Goal: Task Accomplishment & Management: Complete application form

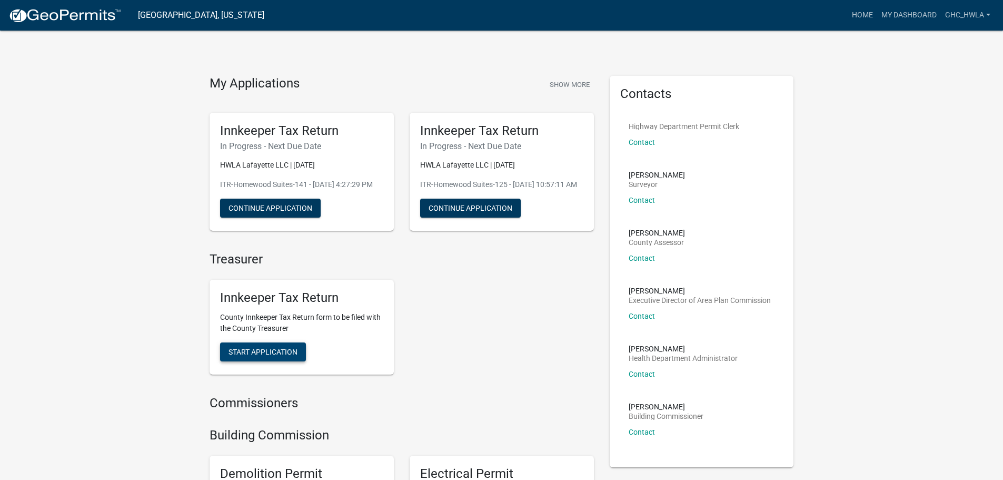
click at [243, 356] on span "Start Application" at bounding box center [262, 351] width 69 height 8
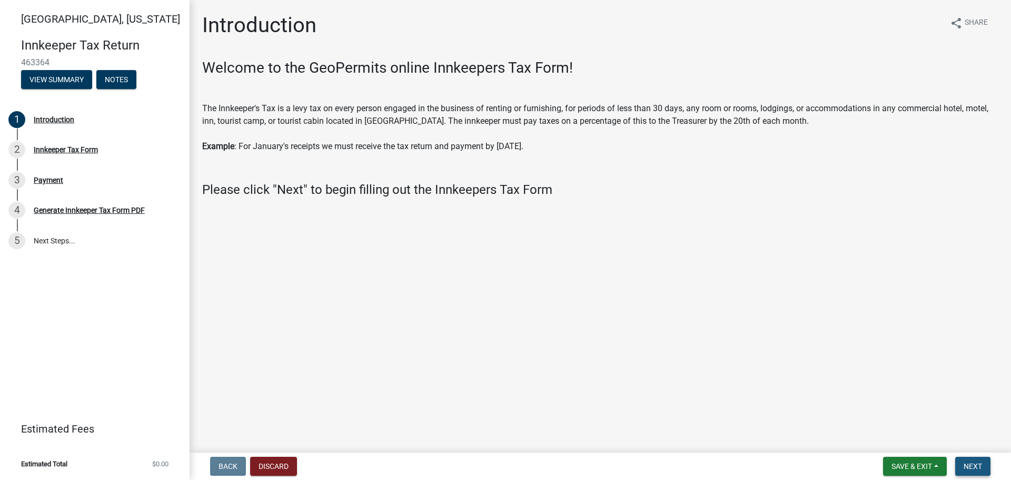
click at [965, 461] on button "Next" at bounding box center [972, 465] width 35 height 19
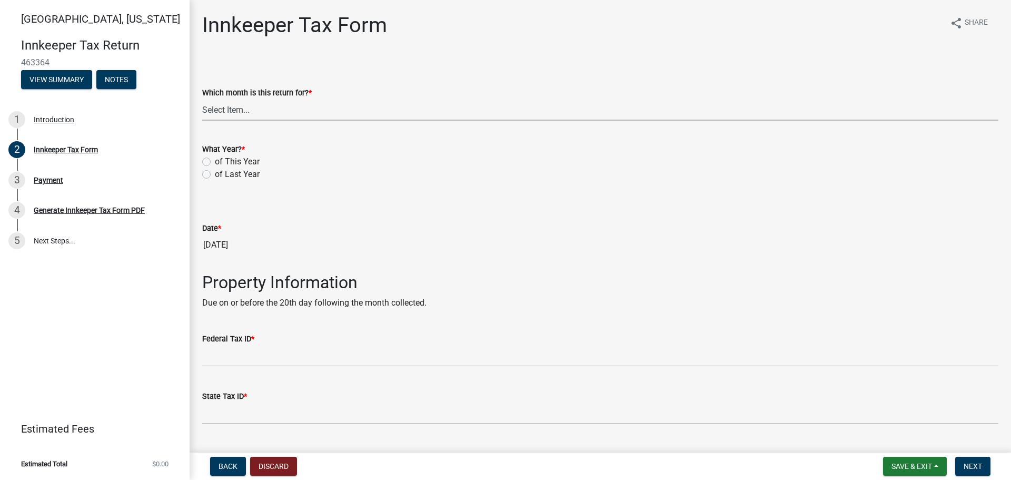
click at [228, 114] on select "Select Item... January February March April May June July August September Octo…" at bounding box center [600, 110] width 796 height 22
click at [202, 99] on select "Select Item... January February March April May June July August September Octo…" at bounding box center [600, 110] width 796 height 22
select select "3682557b-11f2-4064-b923-757c2ab608b9"
click at [215, 161] on label "of This Year" at bounding box center [237, 161] width 45 height 13
click at [215, 161] on input "of This Year" at bounding box center [218, 158] width 7 height 7
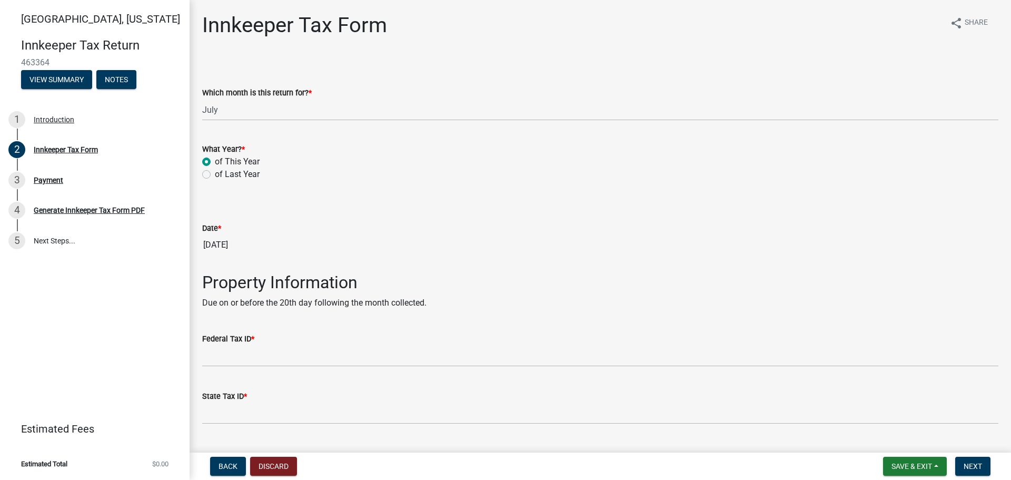
radio input "true"
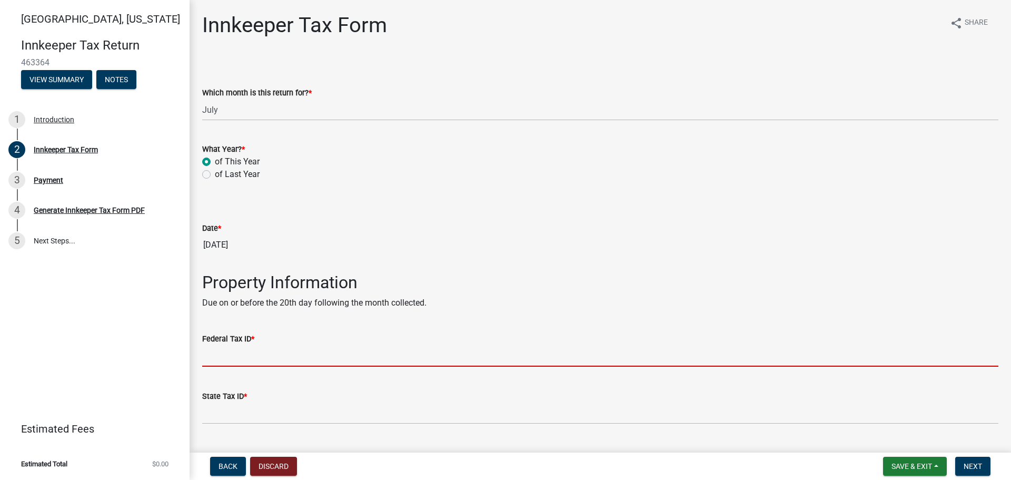
click at [274, 358] on input "Federal Tax ID *" at bounding box center [600, 356] width 796 height 22
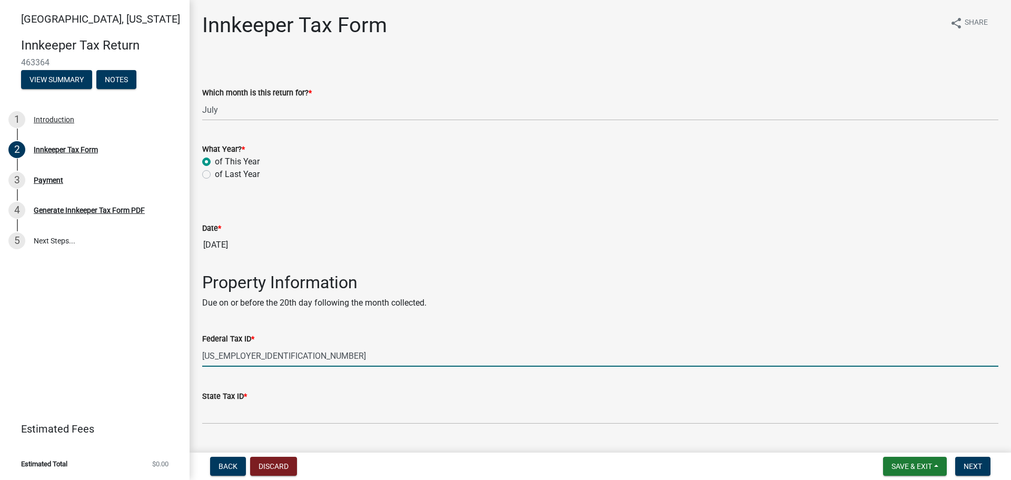
type input "[US_EMPLOYER_IDENTIFICATION_NUMBER]"
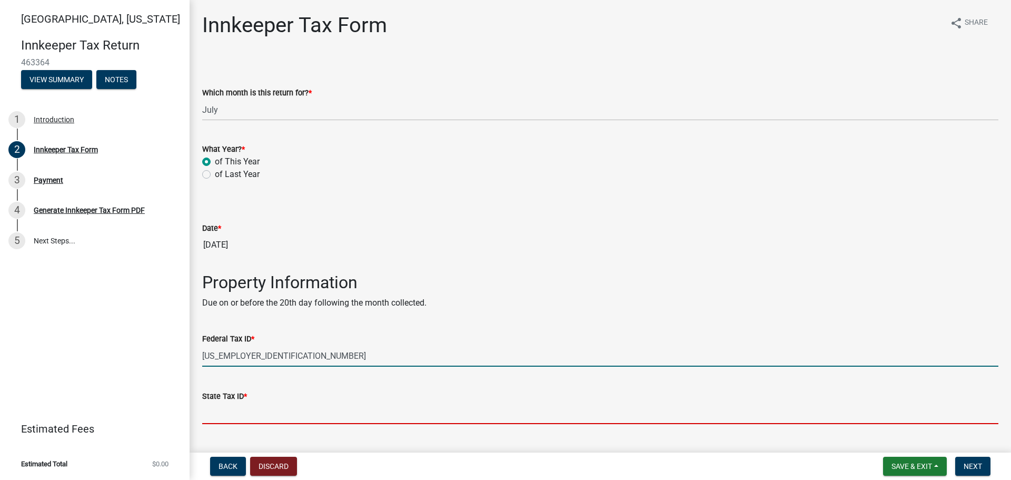
click at [250, 416] on input "State Tax ID *" at bounding box center [600, 413] width 796 height 22
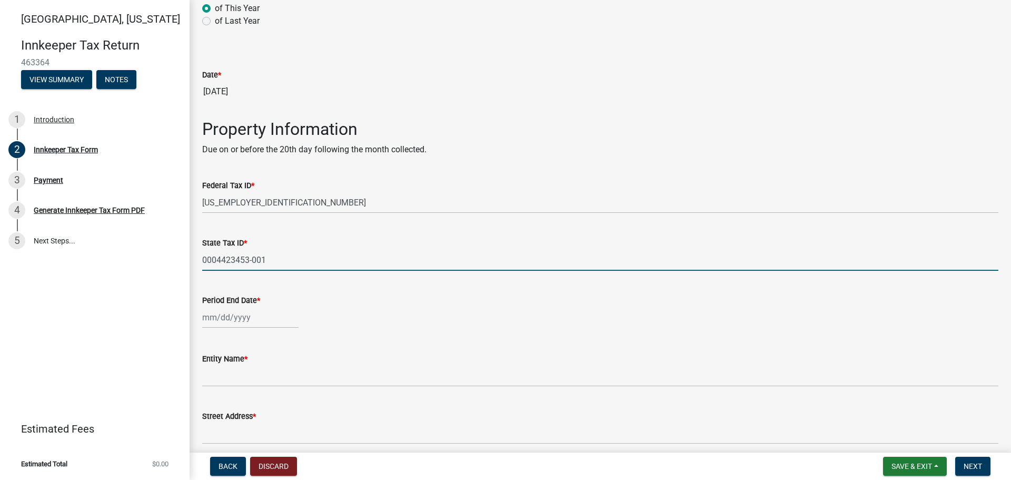
scroll to position [158, 0]
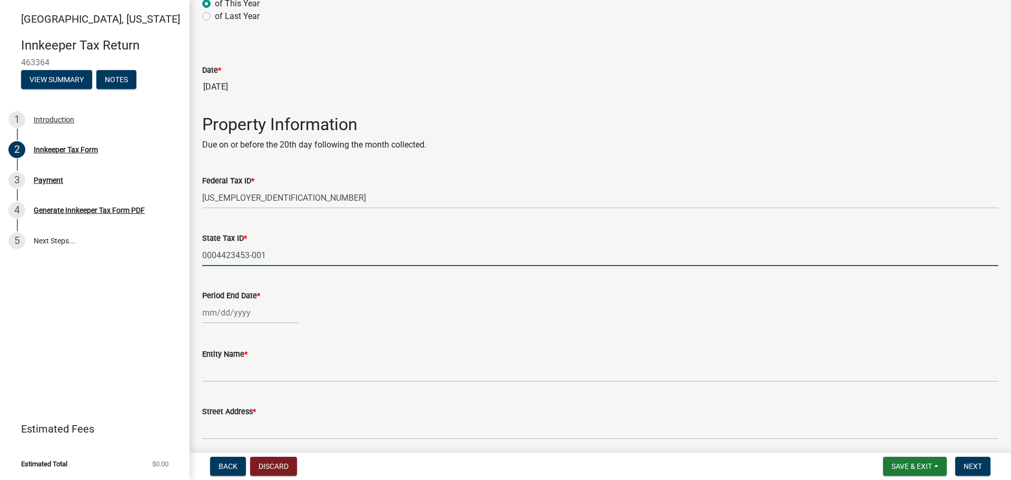
type input "0004423453-001"
click at [243, 310] on div at bounding box center [250, 313] width 96 height 22
select select "8"
select select "2025"
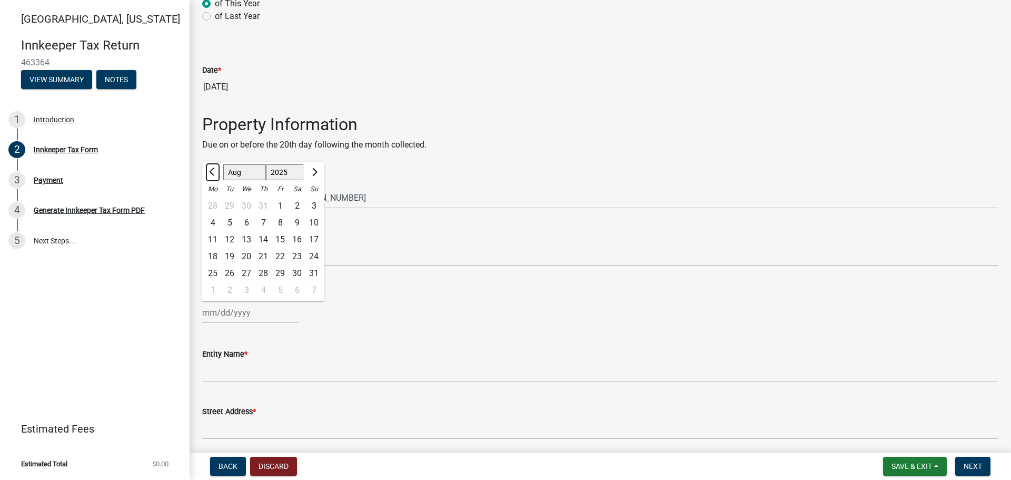
click at [214, 173] on span "Previous month" at bounding box center [213, 172] width 8 height 8
select select "7"
click at [267, 277] on div "31" at bounding box center [263, 273] width 17 height 17
type input "[DATE]"
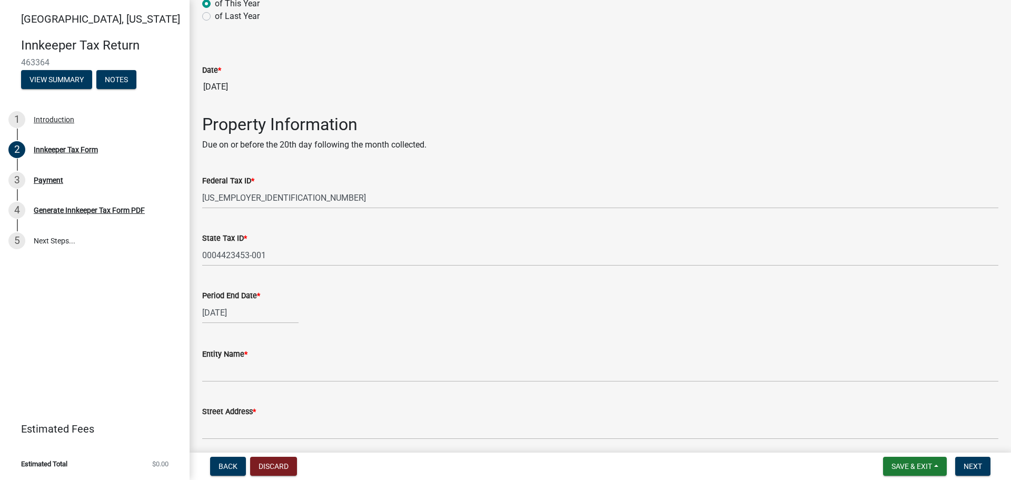
click at [403, 306] on div "[DATE]" at bounding box center [600, 313] width 796 height 22
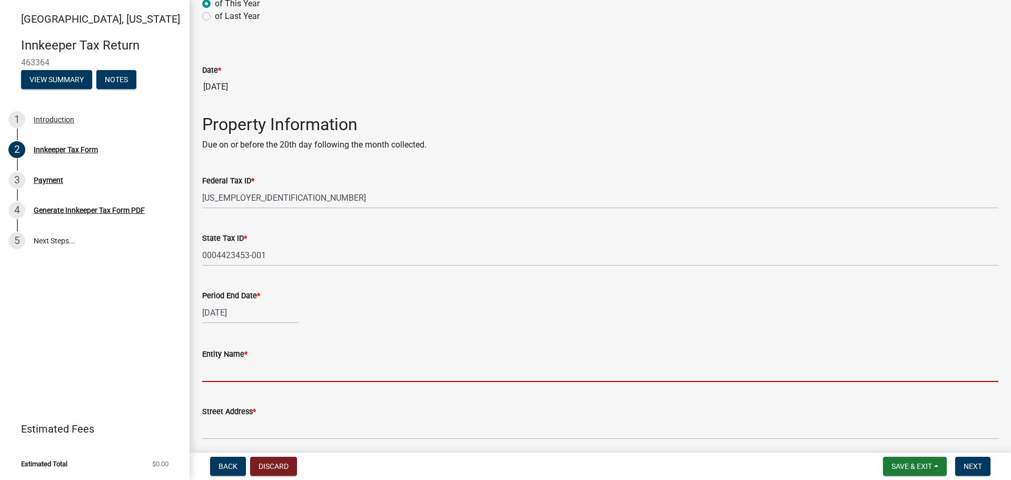
click at [210, 372] on input "Entity Name *" at bounding box center [600, 371] width 796 height 22
type input "HWLA Lafayette LLC"
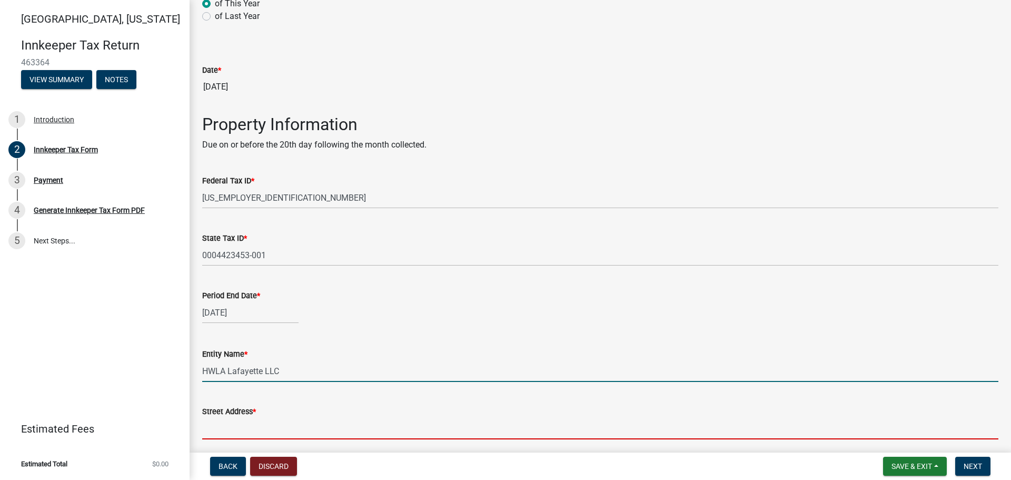
click at [246, 430] on input "Street Address *" at bounding box center [600, 428] width 796 height 22
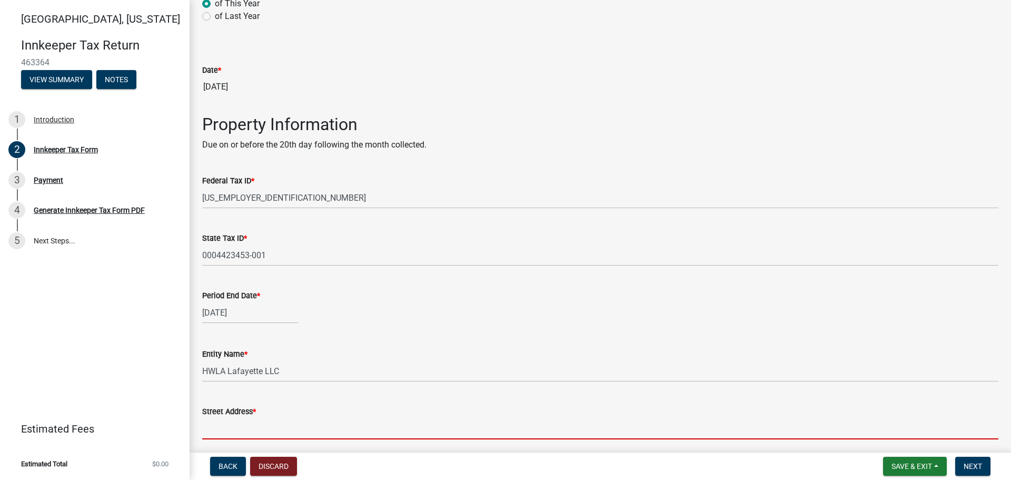
type input "[STREET_ADDRESS]"
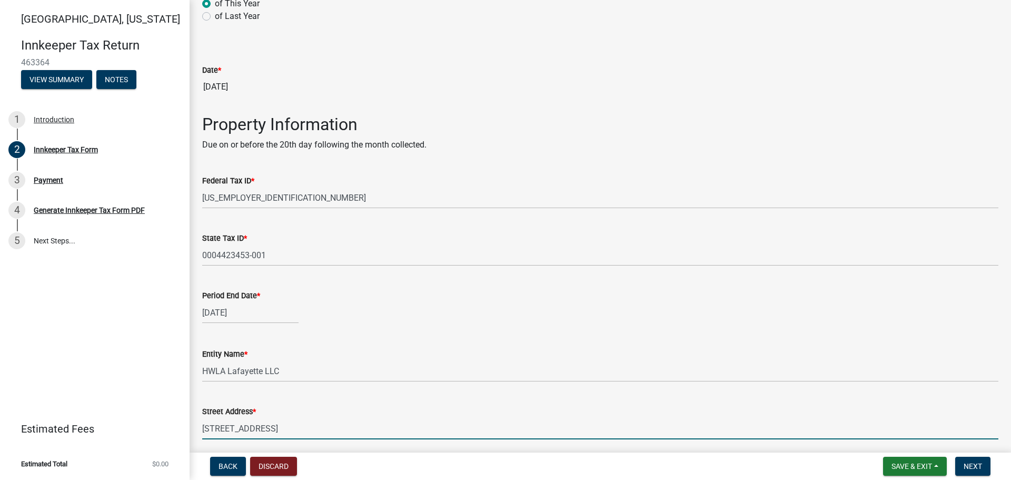
type input "[GEOGRAPHIC_DATA]"
type input "[US_STATE]"
type input "46241"
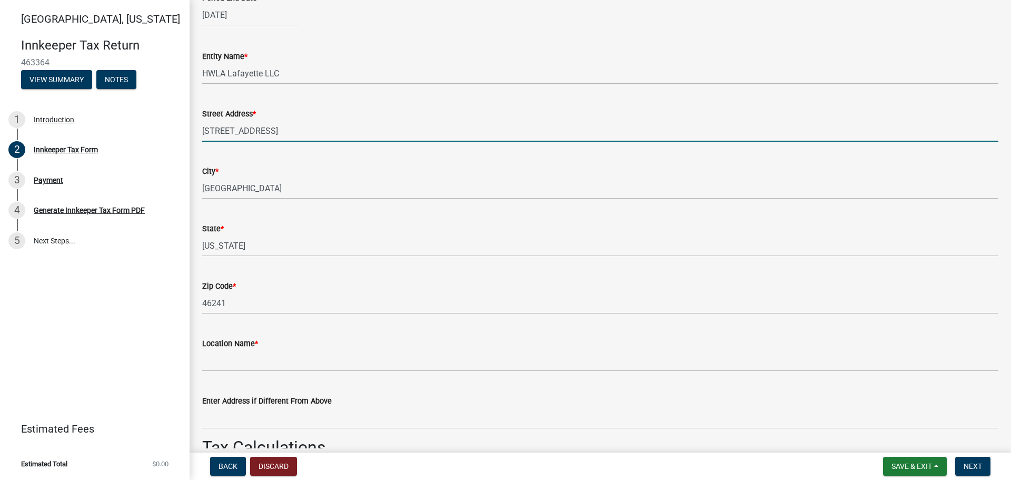
scroll to position [474, 0]
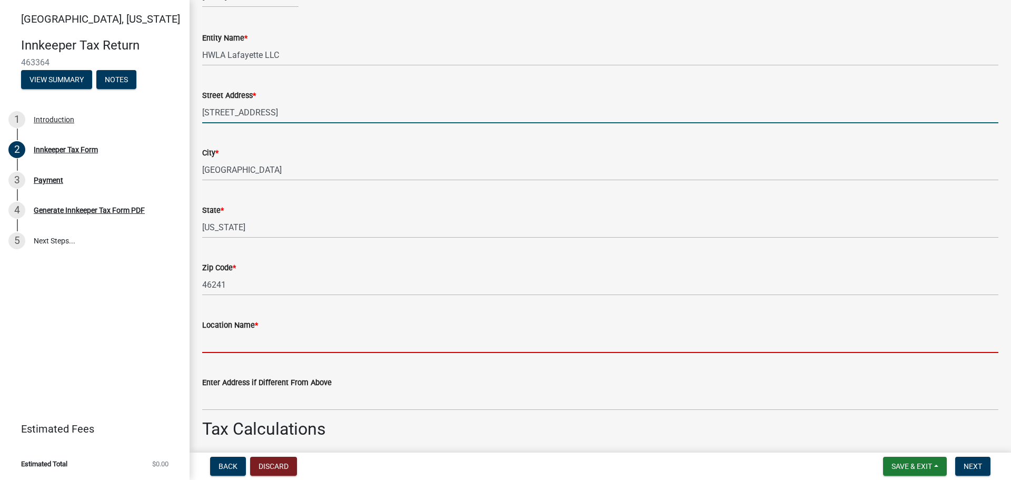
click at [255, 337] on input "Location Name *" at bounding box center [600, 342] width 796 height 22
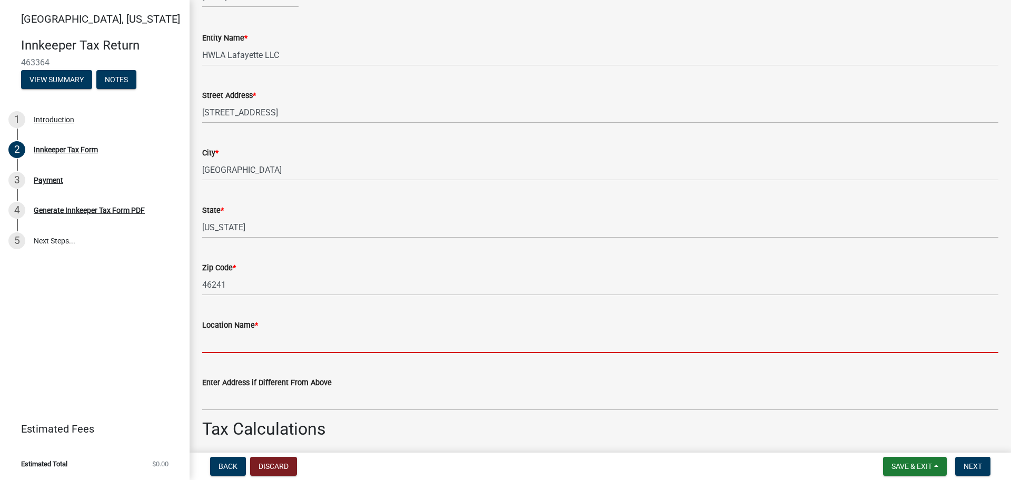
type input "Homewood Suites"
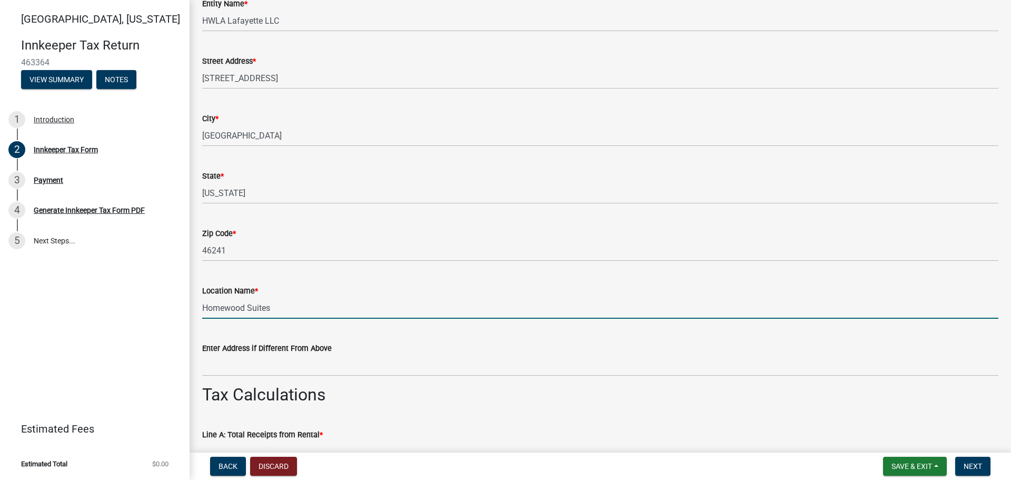
scroll to position [526, 0]
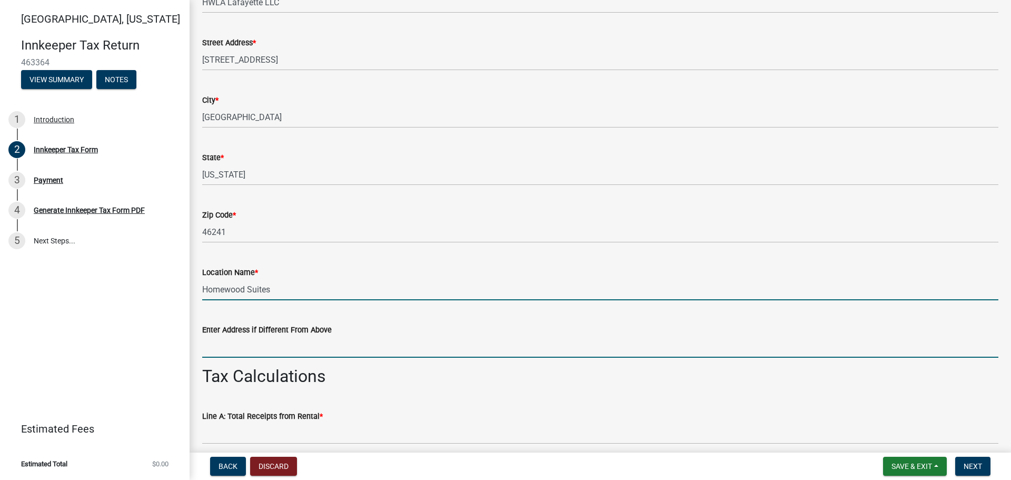
click at [233, 338] on input "Enter Address if Different From Above" at bounding box center [600, 347] width 796 height 22
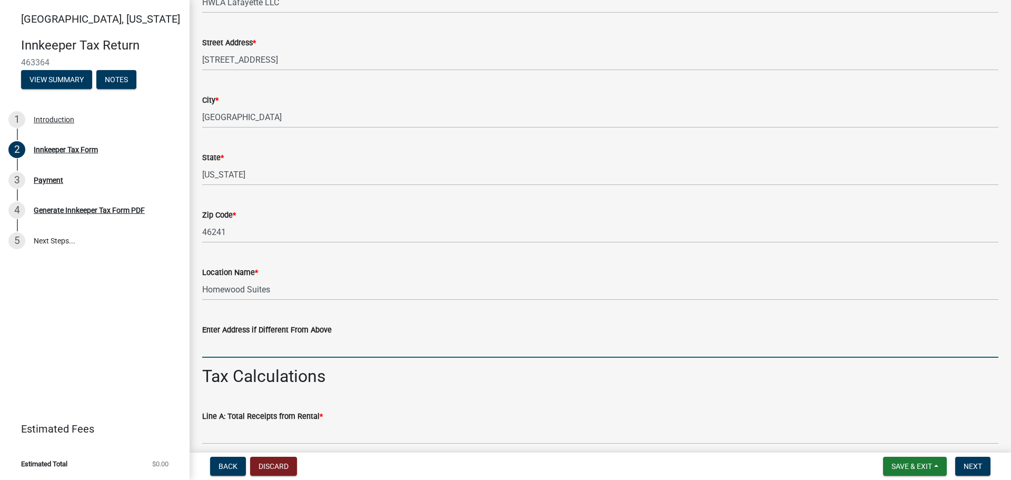
type input "[STREET_ADDRESS]"
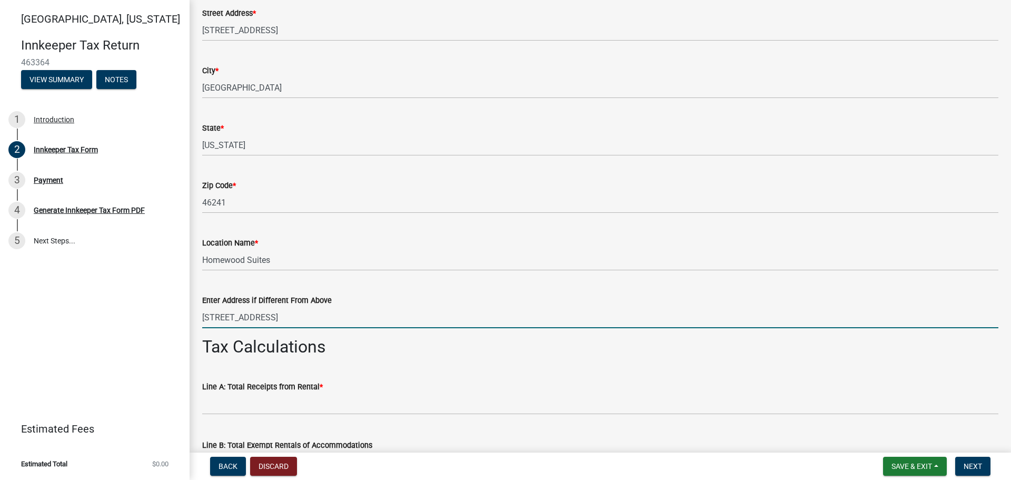
scroll to position [632, 0]
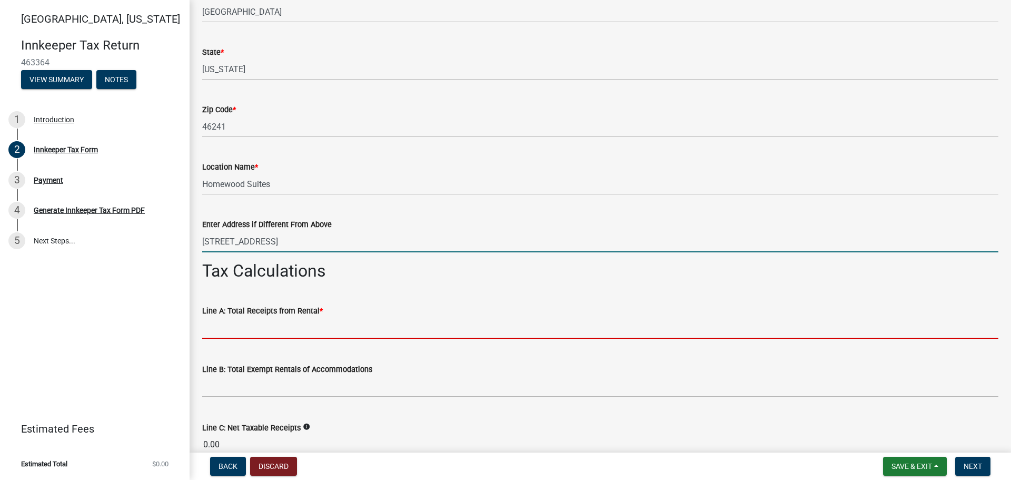
click at [261, 325] on input "text" at bounding box center [600, 328] width 796 height 22
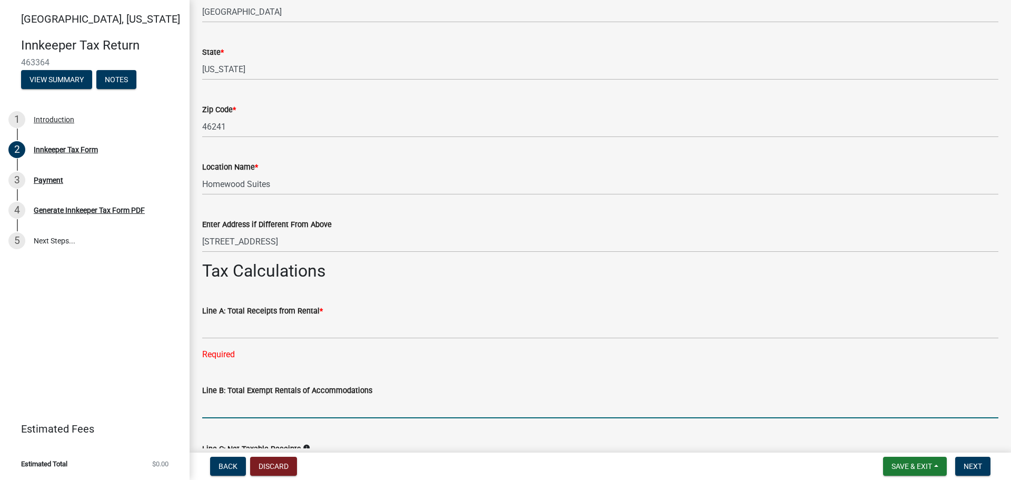
click at [228, 406] on input "text" at bounding box center [600, 407] width 796 height 22
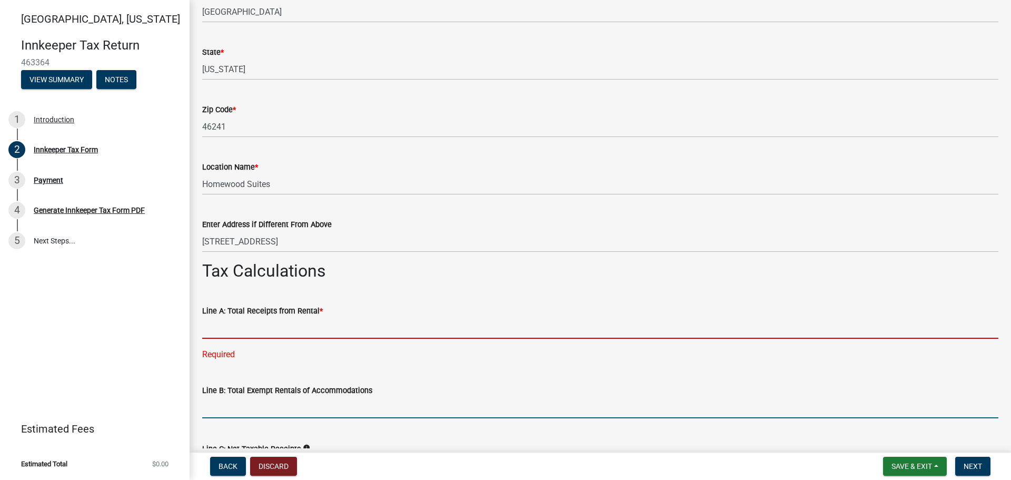
click at [220, 325] on input "text" at bounding box center [600, 328] width 796 height 22
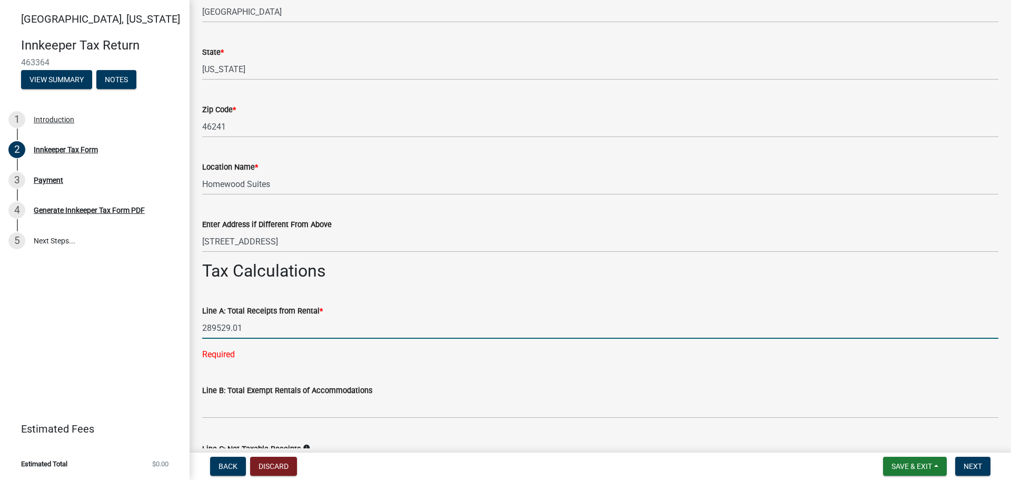
type input "289529.01"
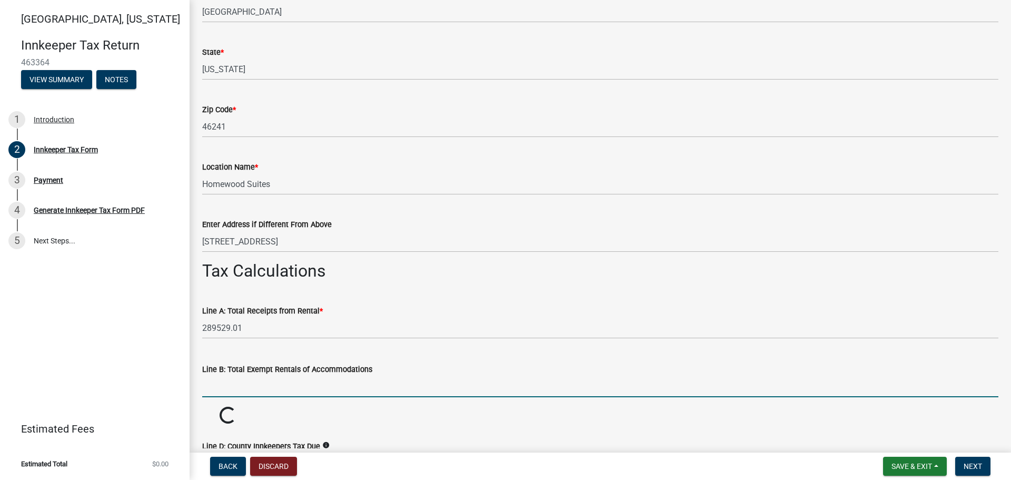
click at [230, 411] on wm-data-entity-input-list "Which month is this return for? * Select Item... January February March April M…" at bounding box center [600, 417] width 796 height 1981
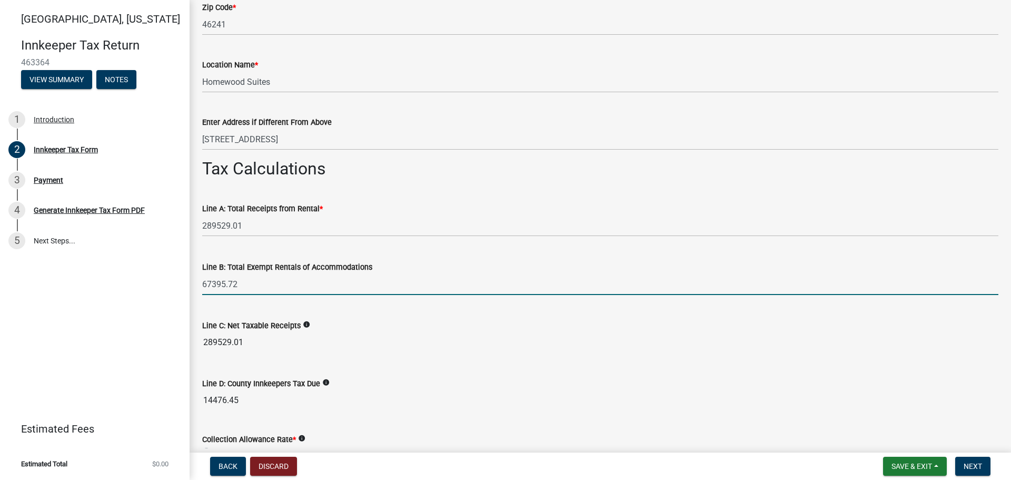
scroll to position [790, 0]
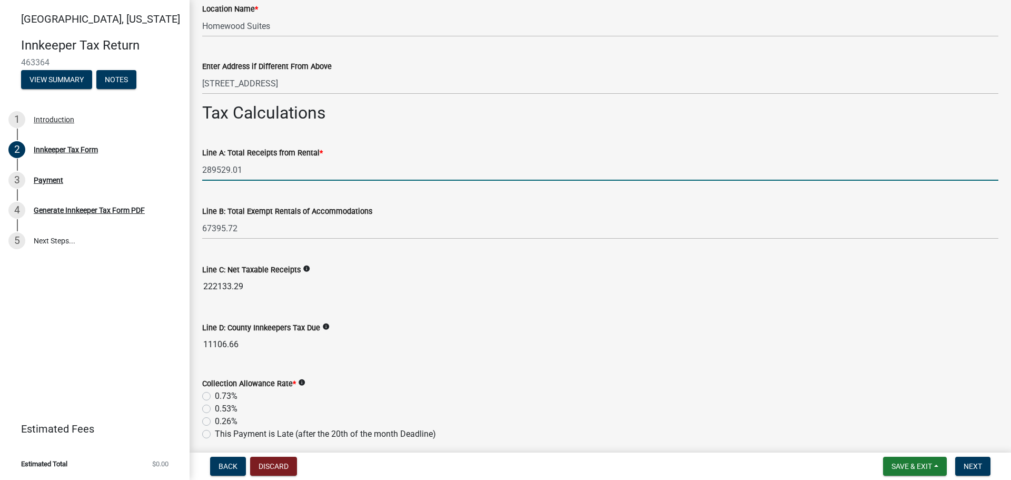
click at [272, 170] on input "289529.01" at bounding box center [600, 170] width 796 height 22
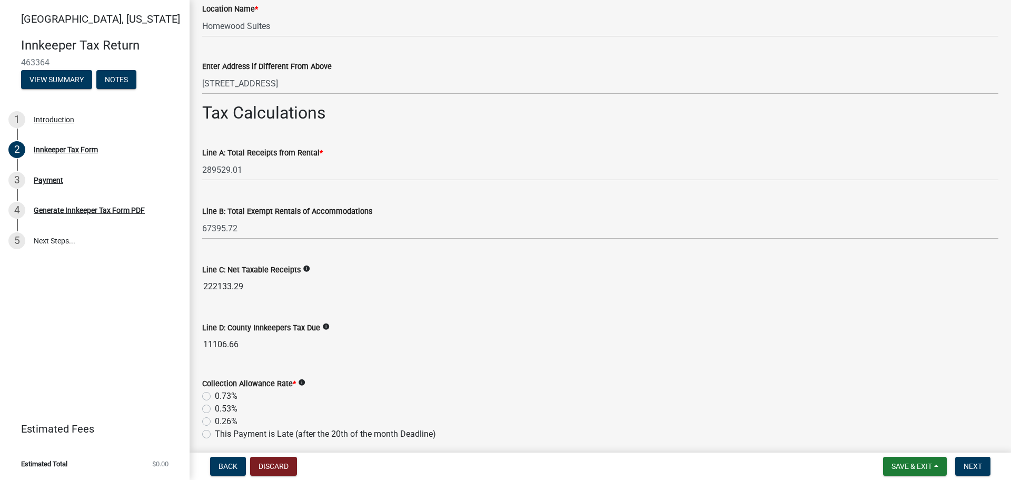
click at [260, 240] on wm-data-entity-input "Line B: Total Exempt Rentals of Accommodations 67395.72" at bounding box center [600, 219] width 796 height 58
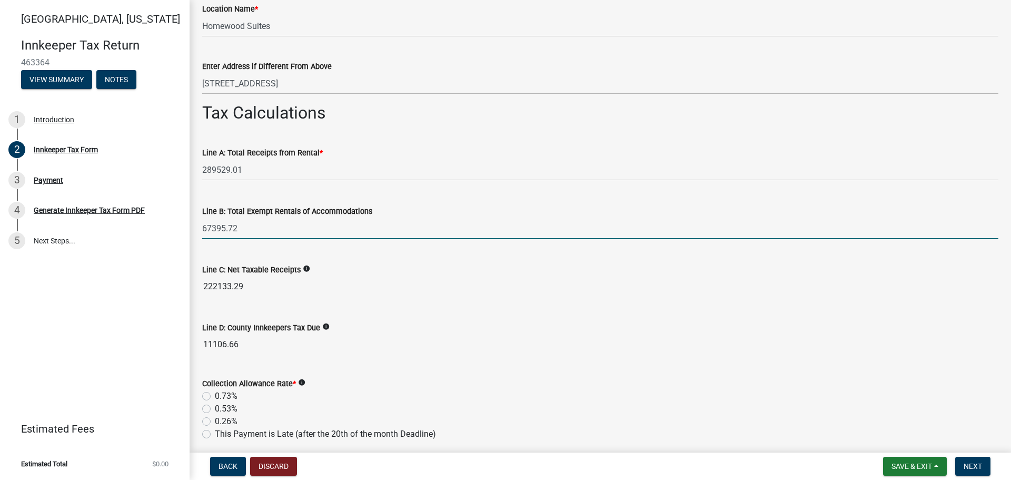
click at [254, 230] on input "67395.72" at bounding box center [600, 228] width 796 height 22
type input "67395.71"
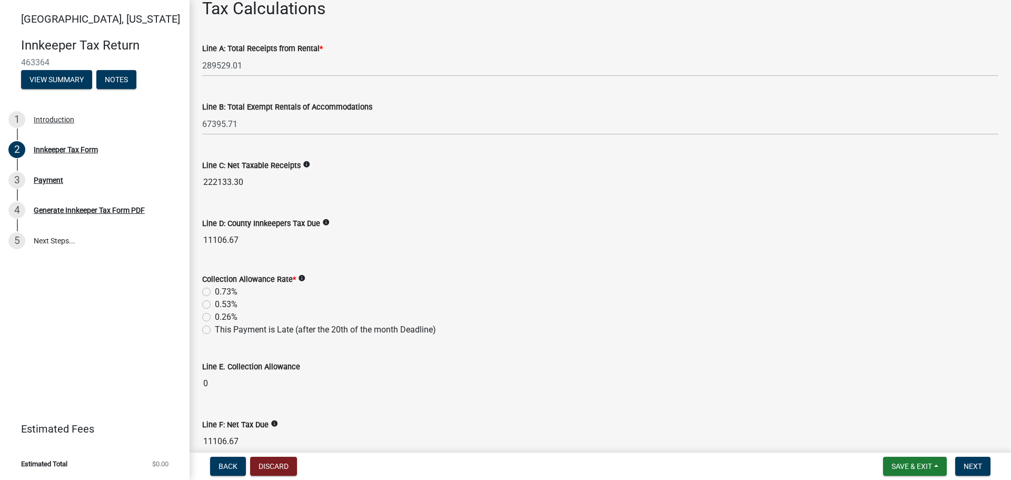
scroll to position [895, 0]
click at [215, 304] on label "0.53%" at bounding box center [226, 303] width 23 height 13
click at [215, 304] on input "0.53%" at bounding box center [218, 300] width 7 height 7
radio input "true"
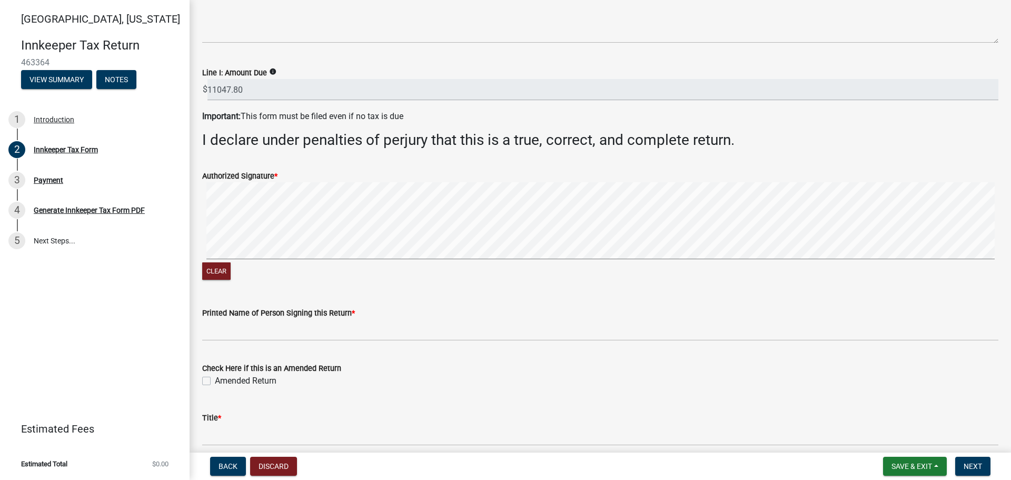
scroll to position [1579, 0]
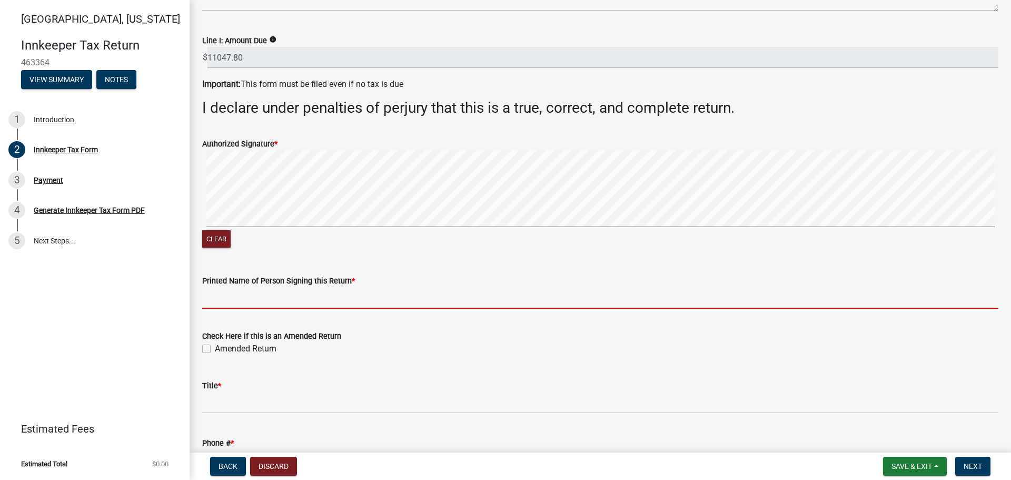
click at [282, 304] on input "Printed Name of Person Signing this Return *" at bounding box center [600, 298] width 796 height 22
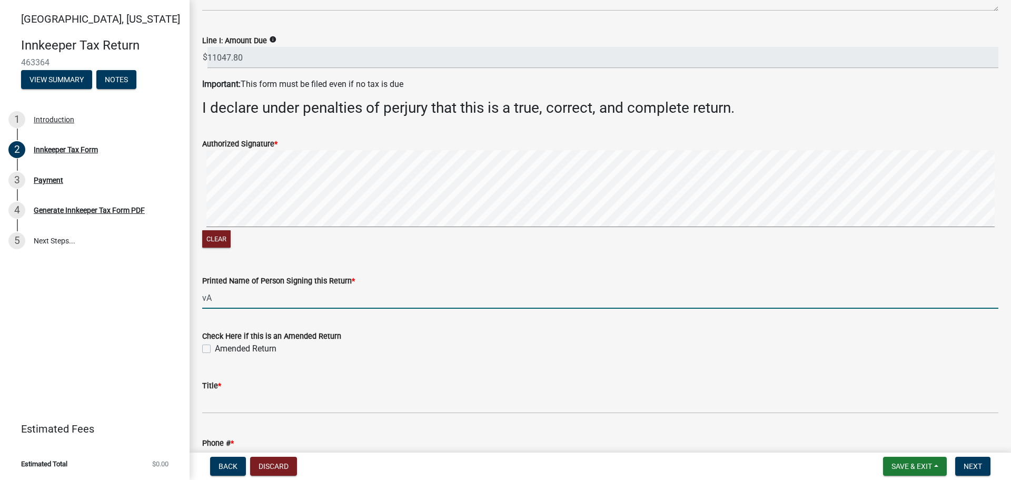
type input "v"
type input "[PERSON_NAME]"
click at [357, 284] on div "Printed Name of Person Signing this Return *" at bounding box center [600, 280] width 796 height 13
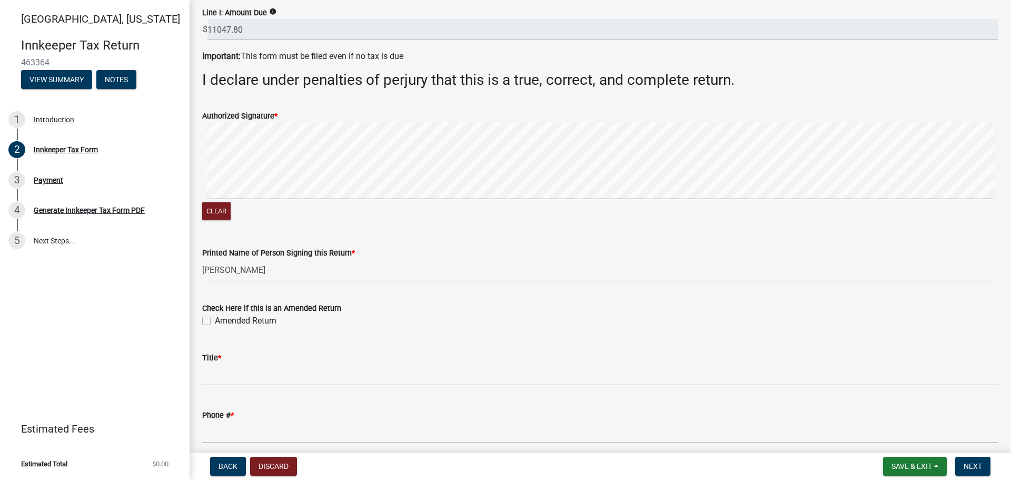
scroll to position [1672, 0]
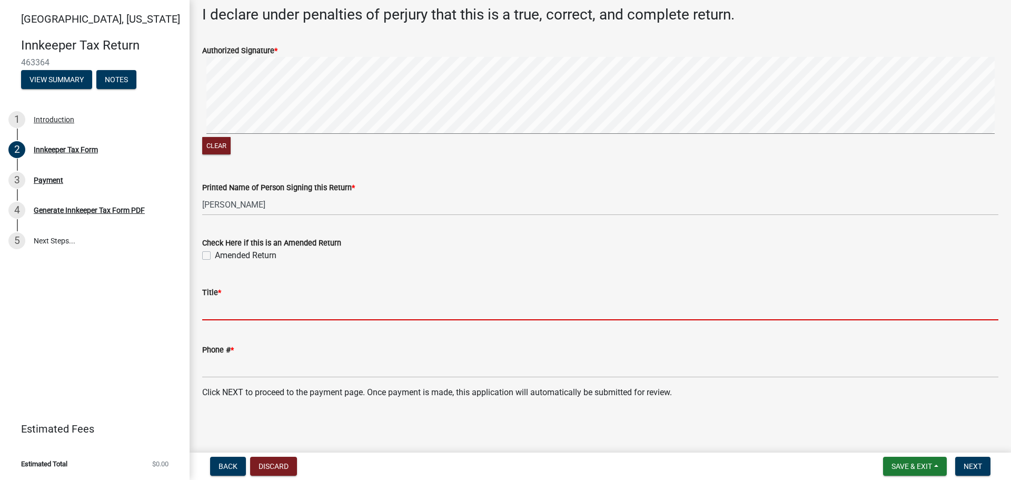
click at [220, 314] on input "Title *" at bounding box center [600, 309] width 796 height 22
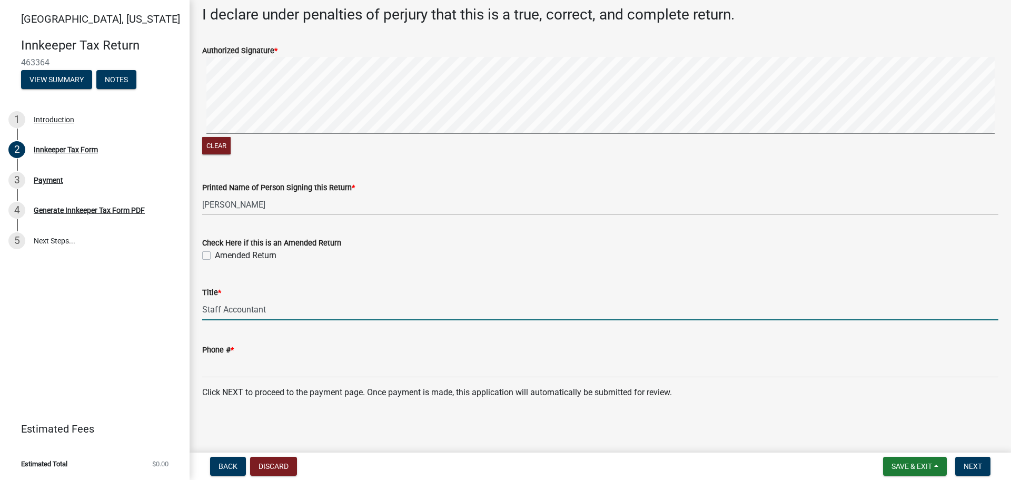
type input "Staff Accountant"
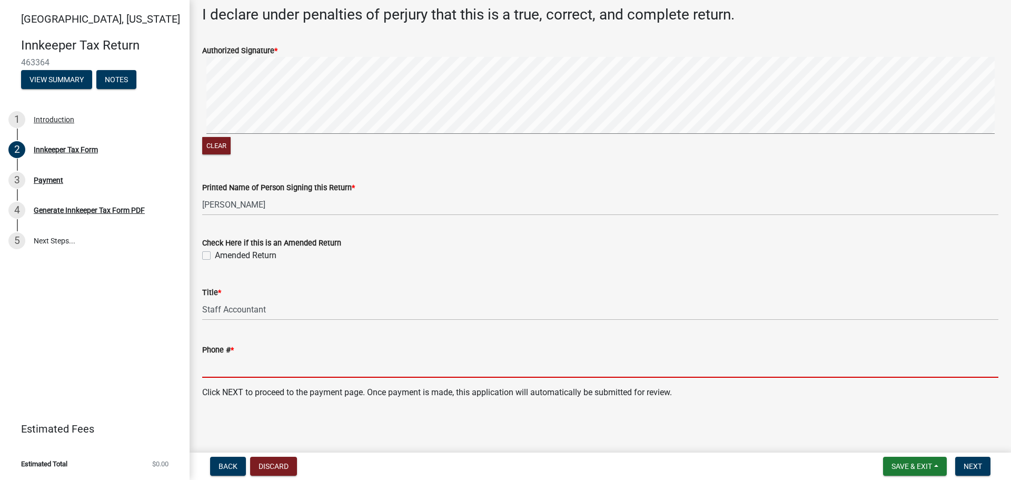
click at [241, 374] on input "Phone # *" at bounding box center [600, 367] width 796 height 22
type input "3175561501"
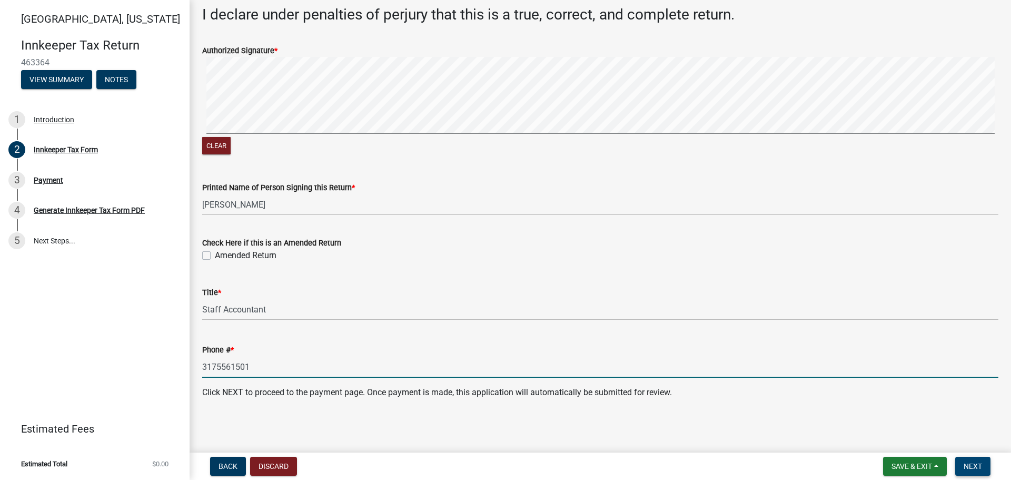
click at [962, 470] on button "Next" at bounding box center [972, 465] width 35 height 19
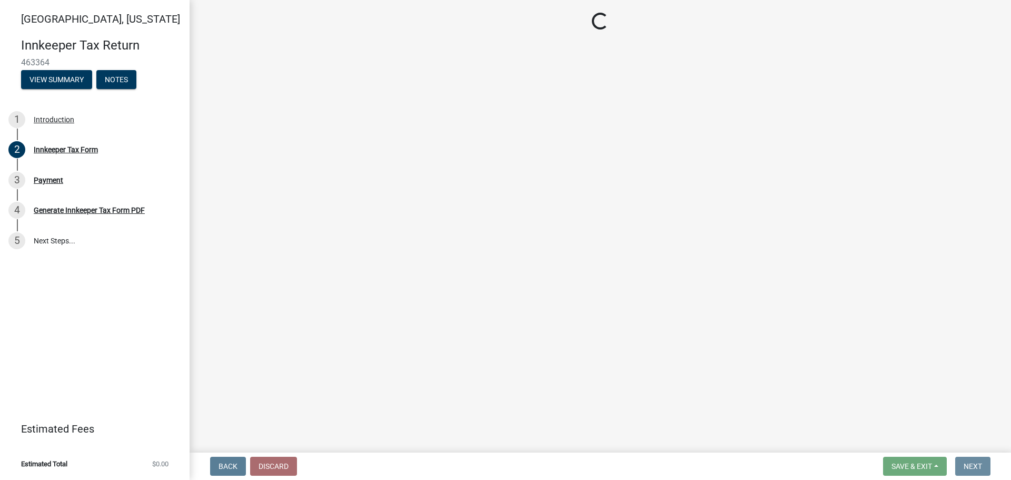
scroll to position [0, 0]
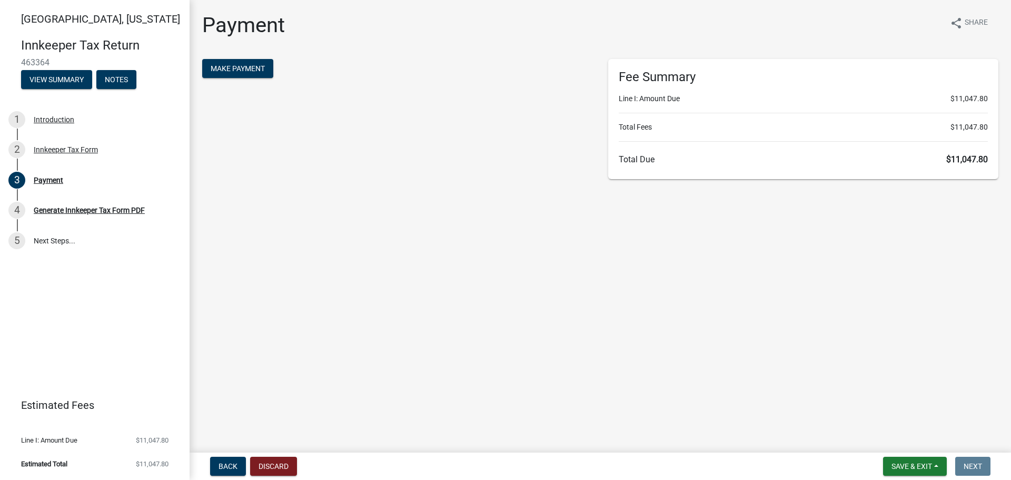
click at [216, 49] on div "Payment share Share Make Payment Fee Summary Line I: Amount Due $11,047.80 Tota…" at bounding box center [600, 101] width 812 height 176
click at [219, 67] on span "Make Payment" at bounding box center [238, 68] width 54 height 8
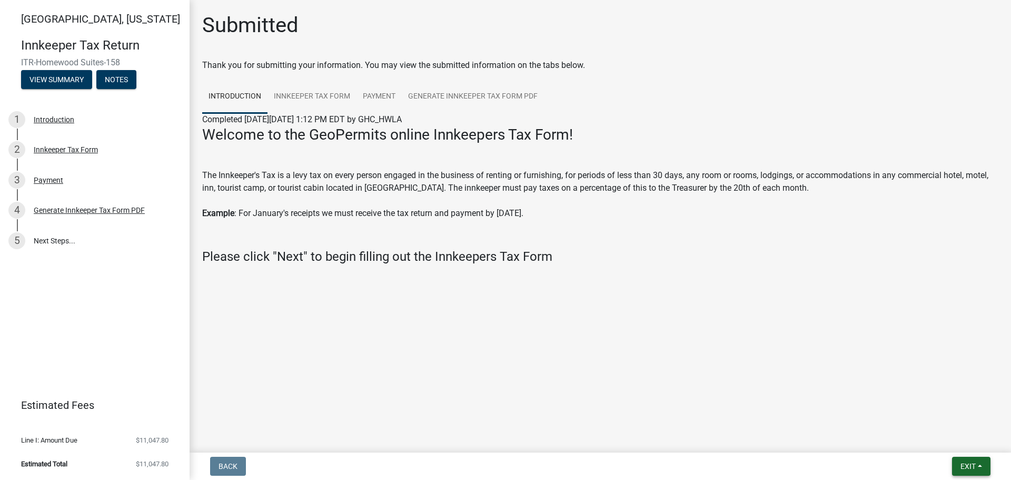
click at [978, 466] on button "Exit" at bounding box center [971, 465] width 38 height 19
click at [956, 436] on button "Save & Exit" at bounding box center [948, 438] width 84 height 25
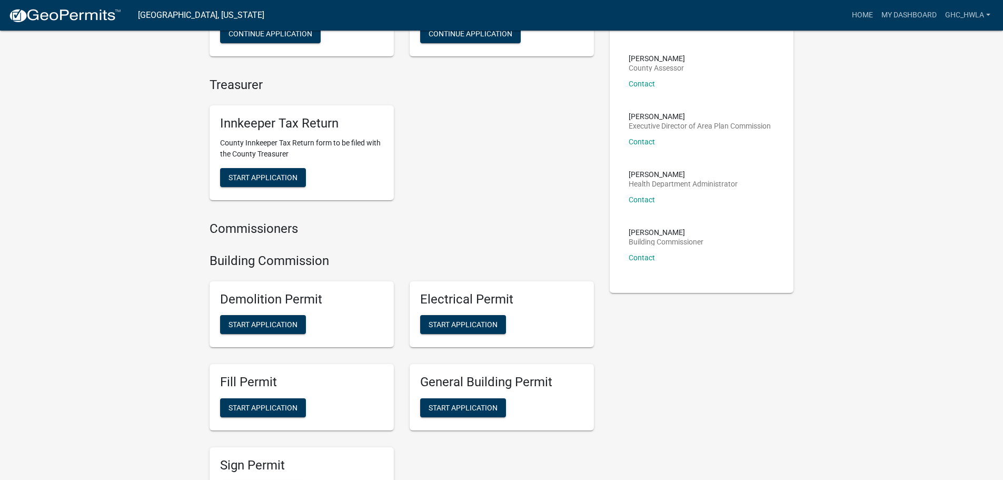
scroll to position [316, 0]
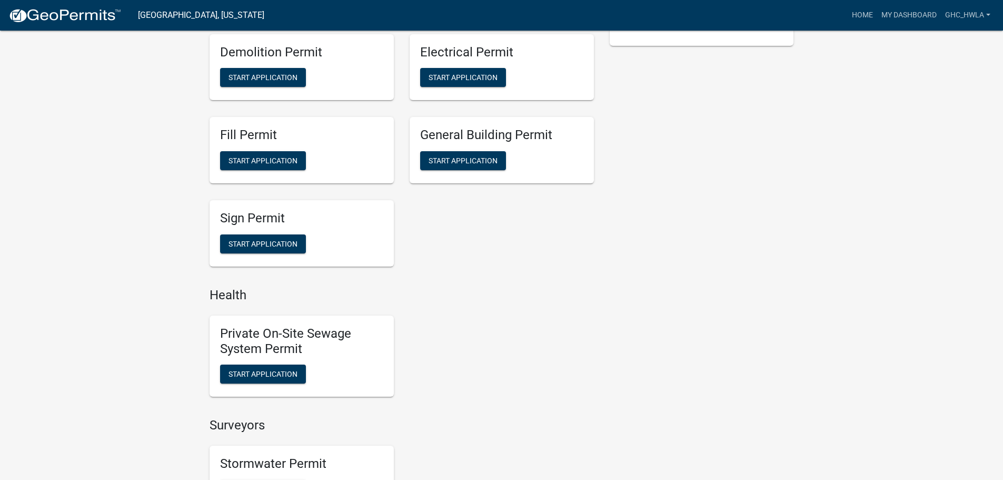
drag, startPoint x: 353, startPoint y: 220, endPoint x: 714, endPoint y: 216, distance: 361.6
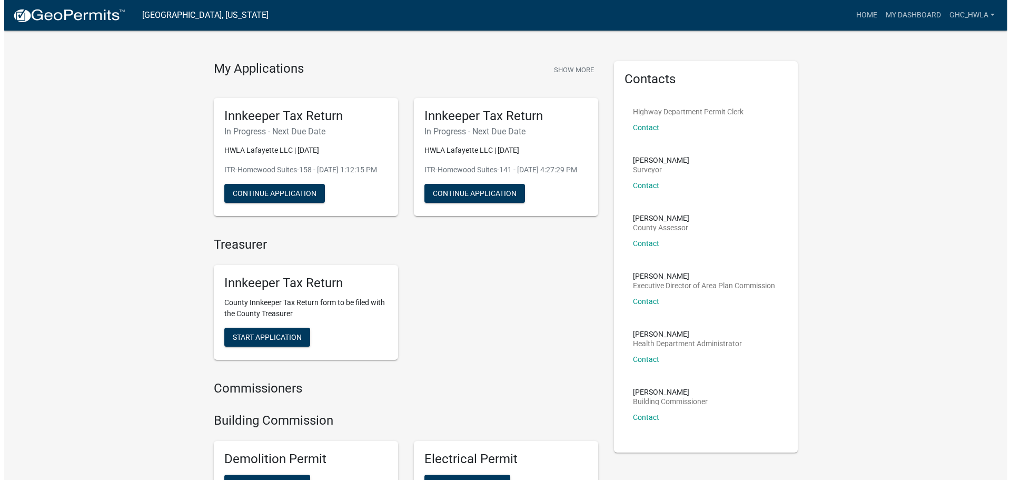
scroll to position [0, 0]
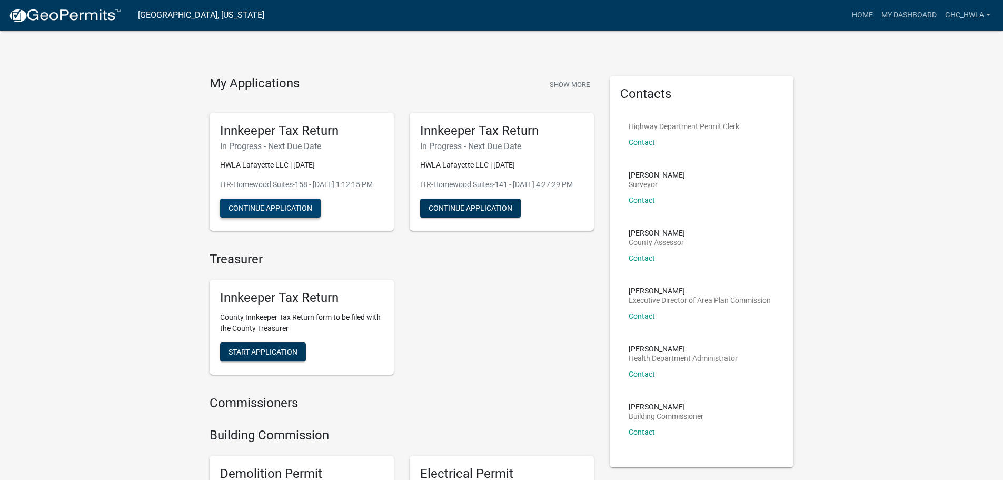
click at [282, 215] on button "Continue Application" at bounding box center [270, 207] width 101 height 19
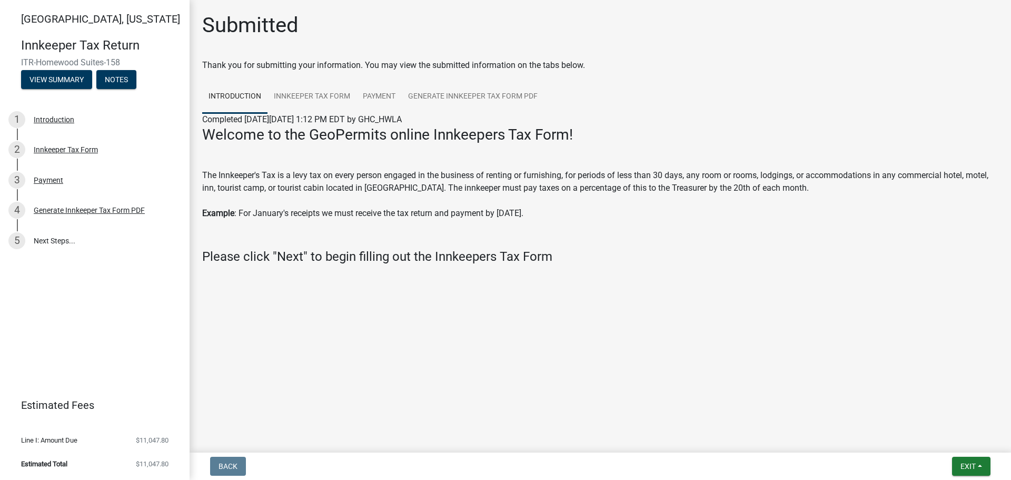
click at [71, 89] on div "Innkeeper Tax Return ITR-Homewood Suites-158 View Summary Notes" at bounding box center [94, 60] width 173 height 62
click at [71, 83] on button "View Summary" at bounding box center [56, 79] width 71 height 19
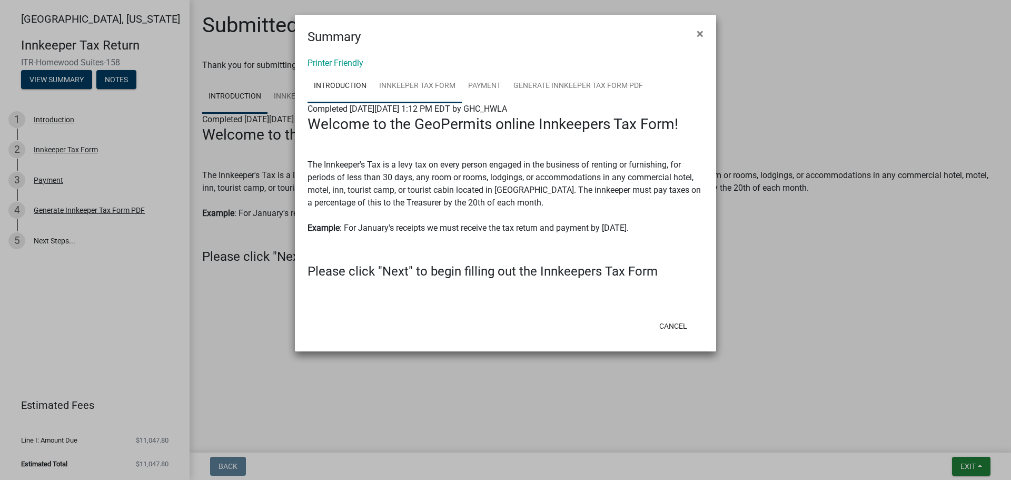
drag, startPoint x: 418, startPoint y: 90, endPoint x: 418, endPoint y: 84, distance: 5.8
click at [418, 90] on link "Innkeeper Tax Form" at bounding box center [417, 86] width 89 height 34
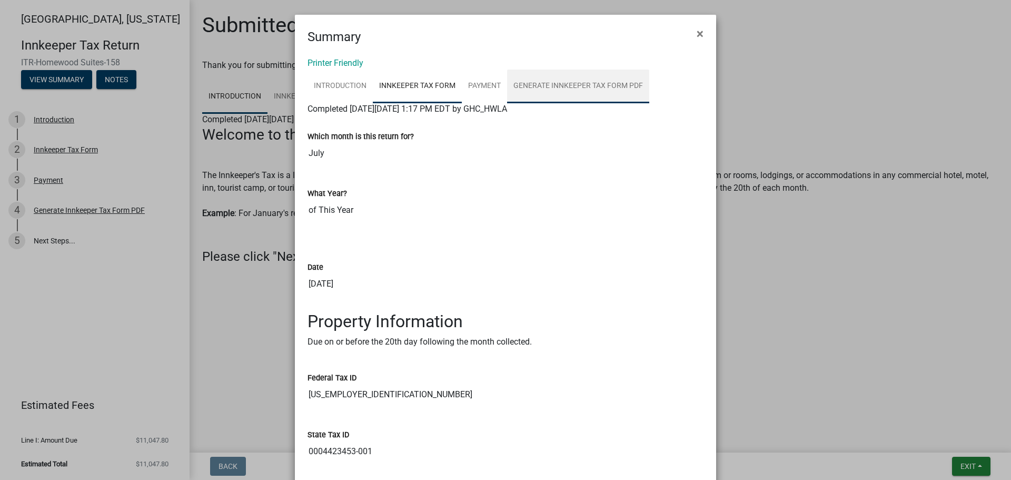
click at [558, 79] on link "Generate Innkeeper Tax Form PDF" at bounding box center [578, 86] width 142 height 34
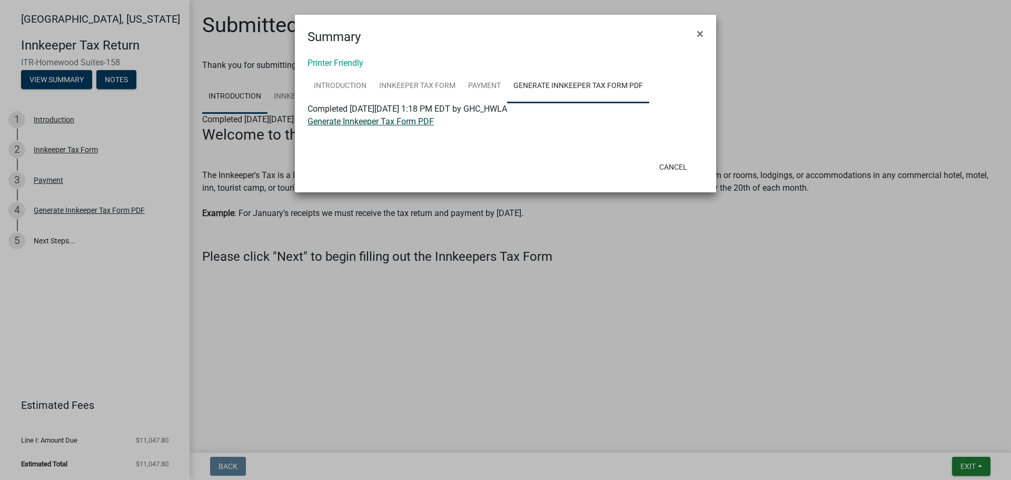
click at [318, 123] on link "Generate Innkeeper Tax Form PDF" at bounding box center [370, 121] width 126 height 10
click at [668, 165] on button "Cancel" at bounding box center [673, 166] width 45 height 19
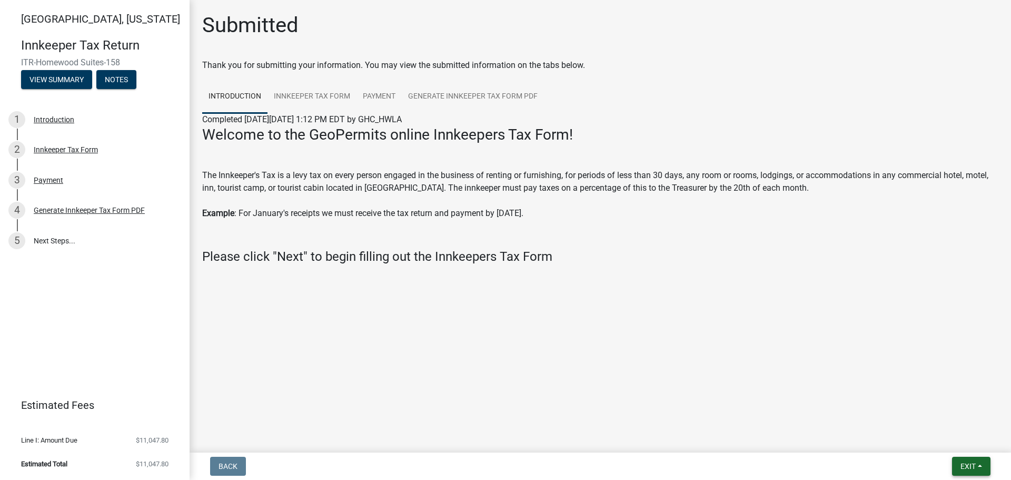
click at [961, 466] on span "Exit" at bounding box center [967, 466] width 15 height 8
click at [919, 442] on button "Save & Exit" at bounding box center [948, 438] width 84 height 25
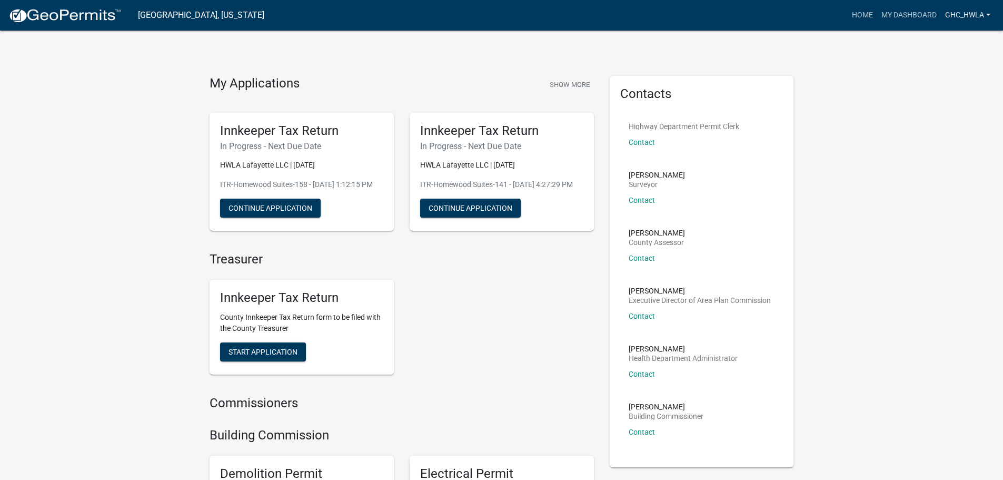
click at [967, 16] on link "GHC_HWLA" at bounding box center [968, 15] width 54 height 20
click at [928, 83] on link "Logout" at bounding box center [952, 77] width 84 height 25
